Goal: Task Accomplishment & Management: Use online tool/utility

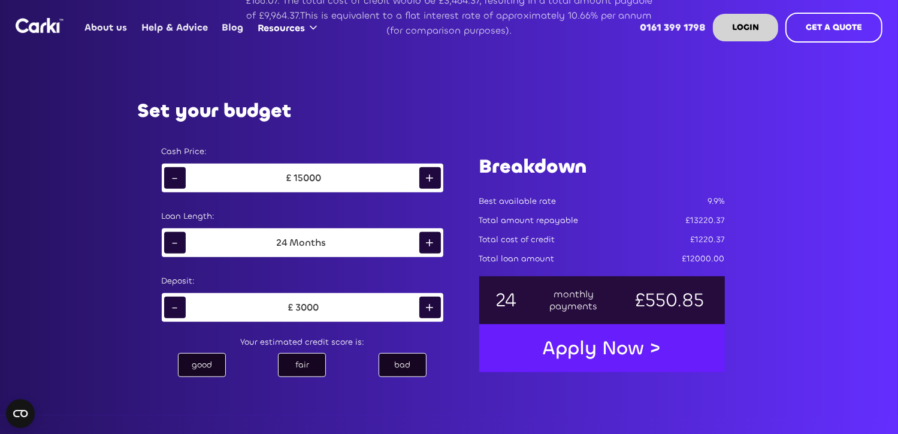
scroll to position [599, 0]
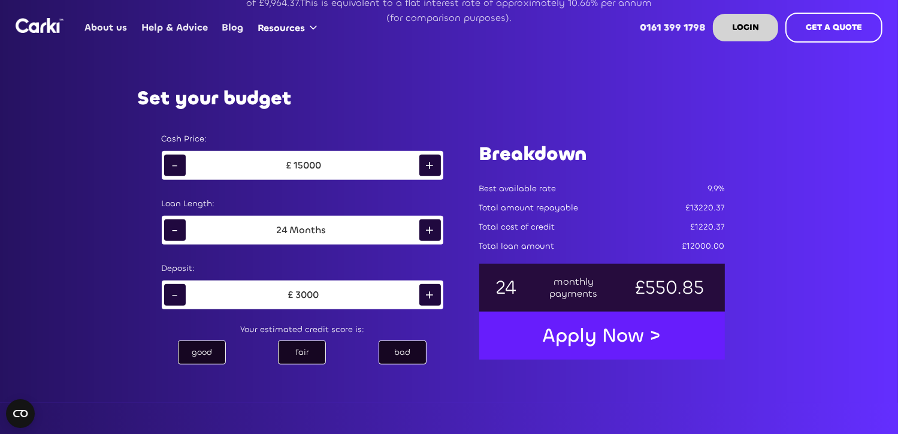
click at [431, 230] on div "+" at bounding box center [430, 230] width 22 height 22
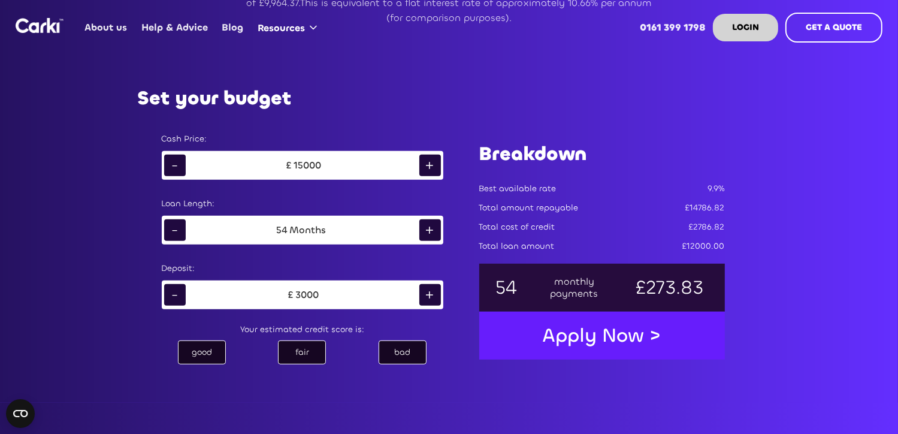
click at [431, 230] on div "+" at bounding box center [430, 230] width 22 height 22
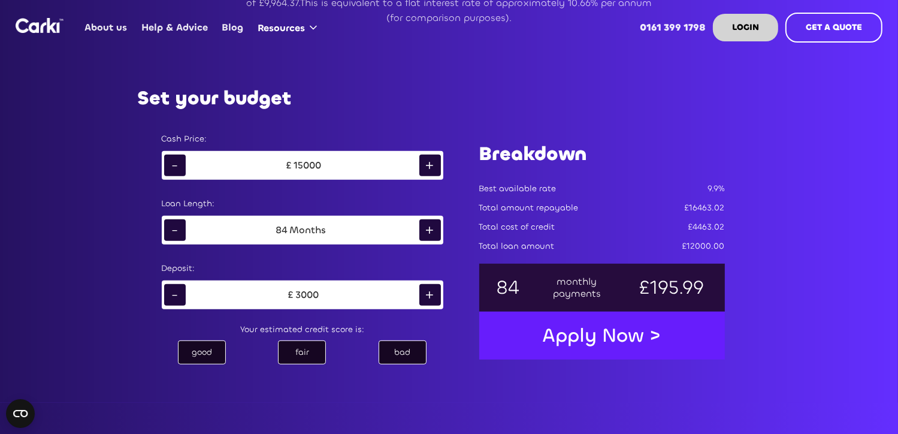
click at [431, 230] on div "+" at bounding box center [430, 230] width 22 height 22
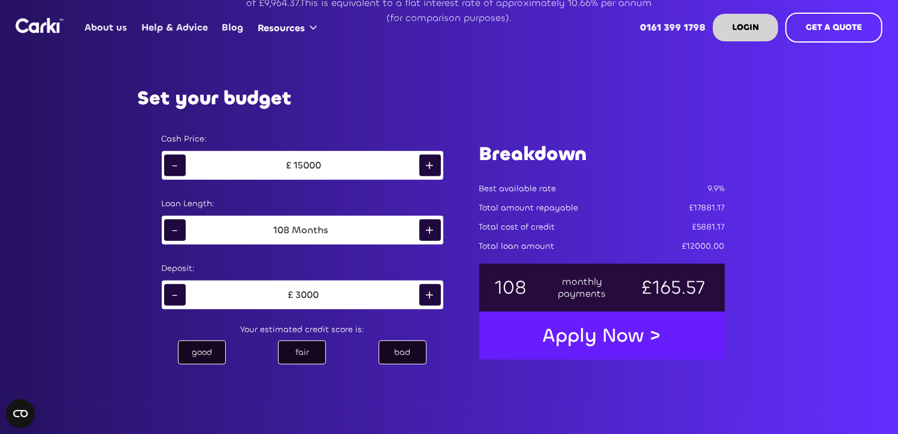
click at [431, 230] on div "+" at bounding box center [430, 230] width 22 height 22
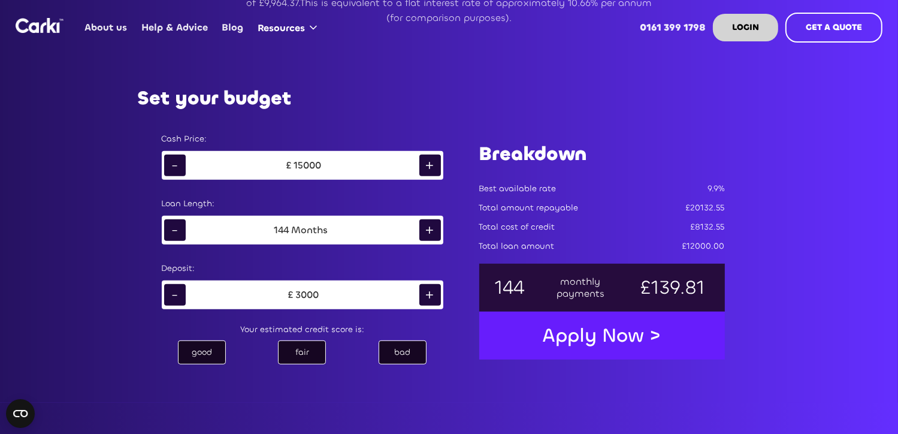
click at [431, 230] on div "+" at bounding box center [430, 230] width 22 height 22
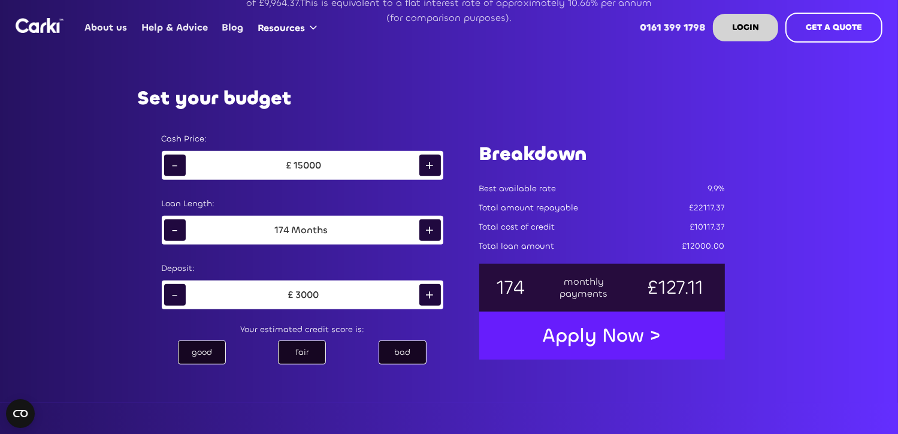
click at [431, 230] on div "+" at bounding box center [430, 230] width 22 height 22
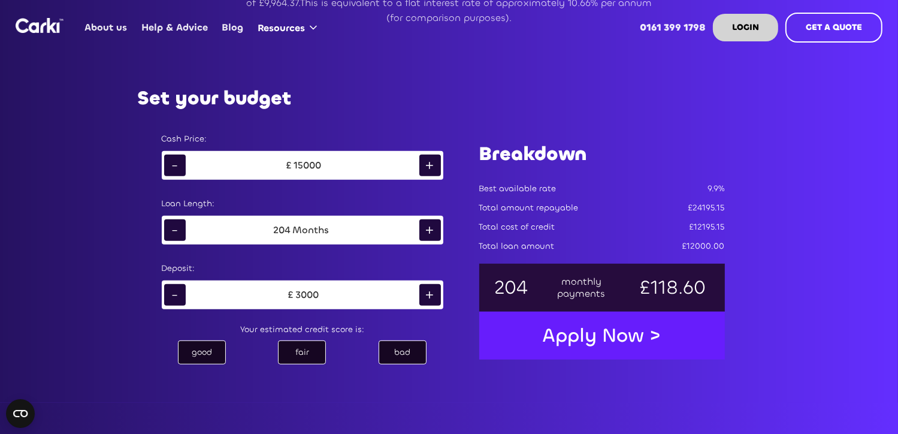
click at [431, 230] on div "+" at bounding box center [430, 230] width 22 height 22
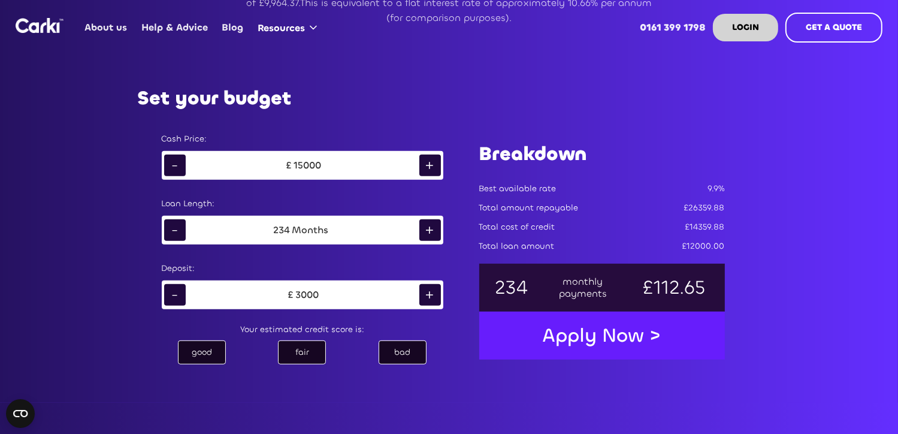
click at [431, 230] on div "+" at bounding box center [430, 230] width 22 height 22
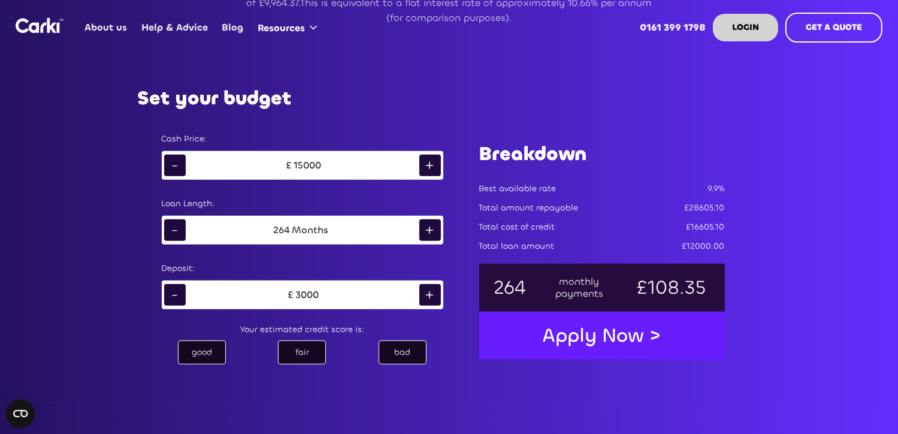
click at [431, 230] on div "+" at bounding box center [430, 230] width 22 height 22
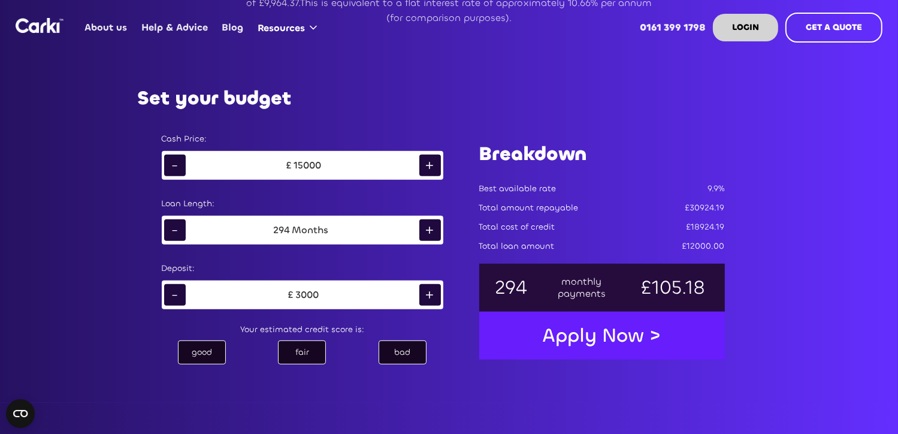
click at [431, 230] on div "+" at bounding box center [430, 230] width 22 height 22
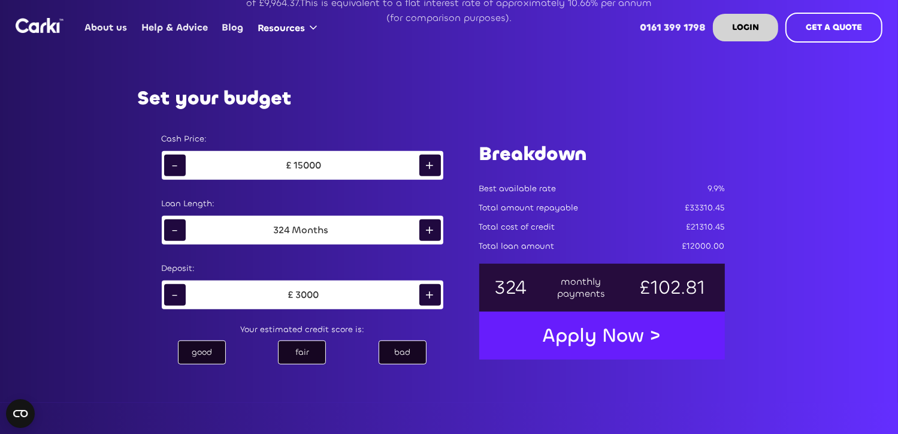
click at [431, 230] on div "+" at bounding box center [430, 230] width 22 height 22
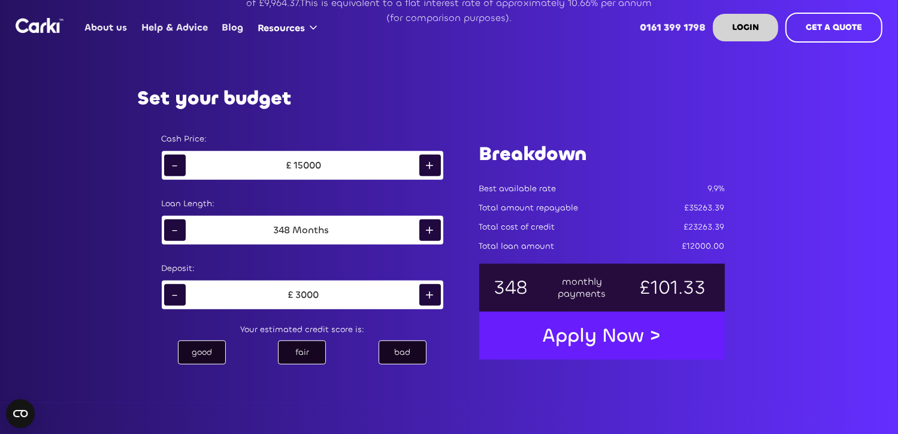
click at [431, 230] on div "+" at bounding box center [430, 230] width 22 height 22
click at [302, 224] on div "Months" at bounding box center [310, 230] width 41 height 12
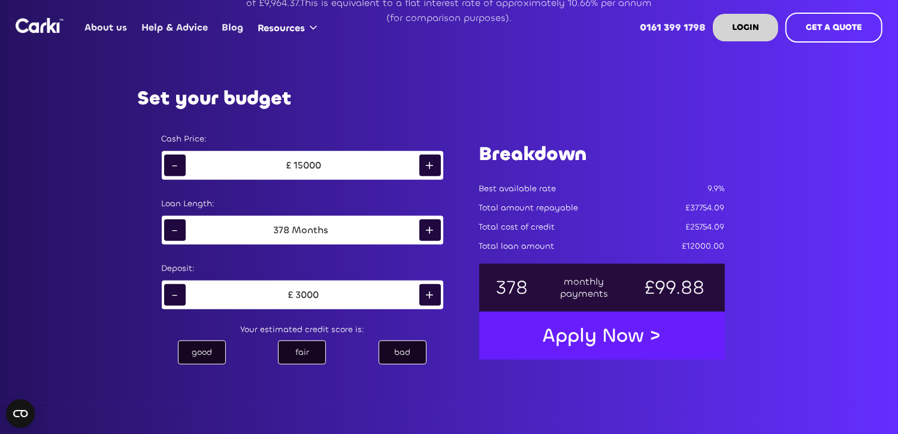
click at [280, 227] on div "378" at bounding box center [282, 230] width 16 height 12
drag, startPoint x: 280, startPoint y: 227, endPoint x: 362, endPoint y: 256, distance: 87.1
click at [362, 256] on div "Cash Price: - £ 15000 + Loan Length: - 378 Months + Deposit: - £ 3000 + Your es…" at bounding box center [302, 246] width 329 height 263
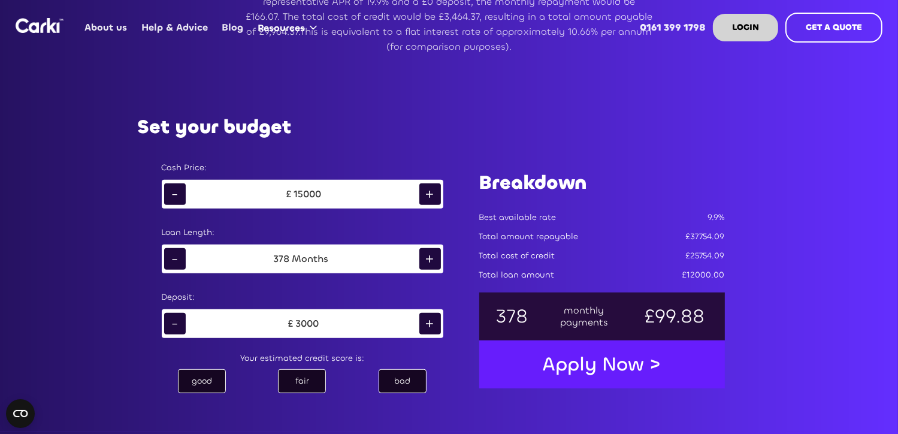
scroll to position [659, 0]
